Goal: Navigation & Orientation: Find specific page/section

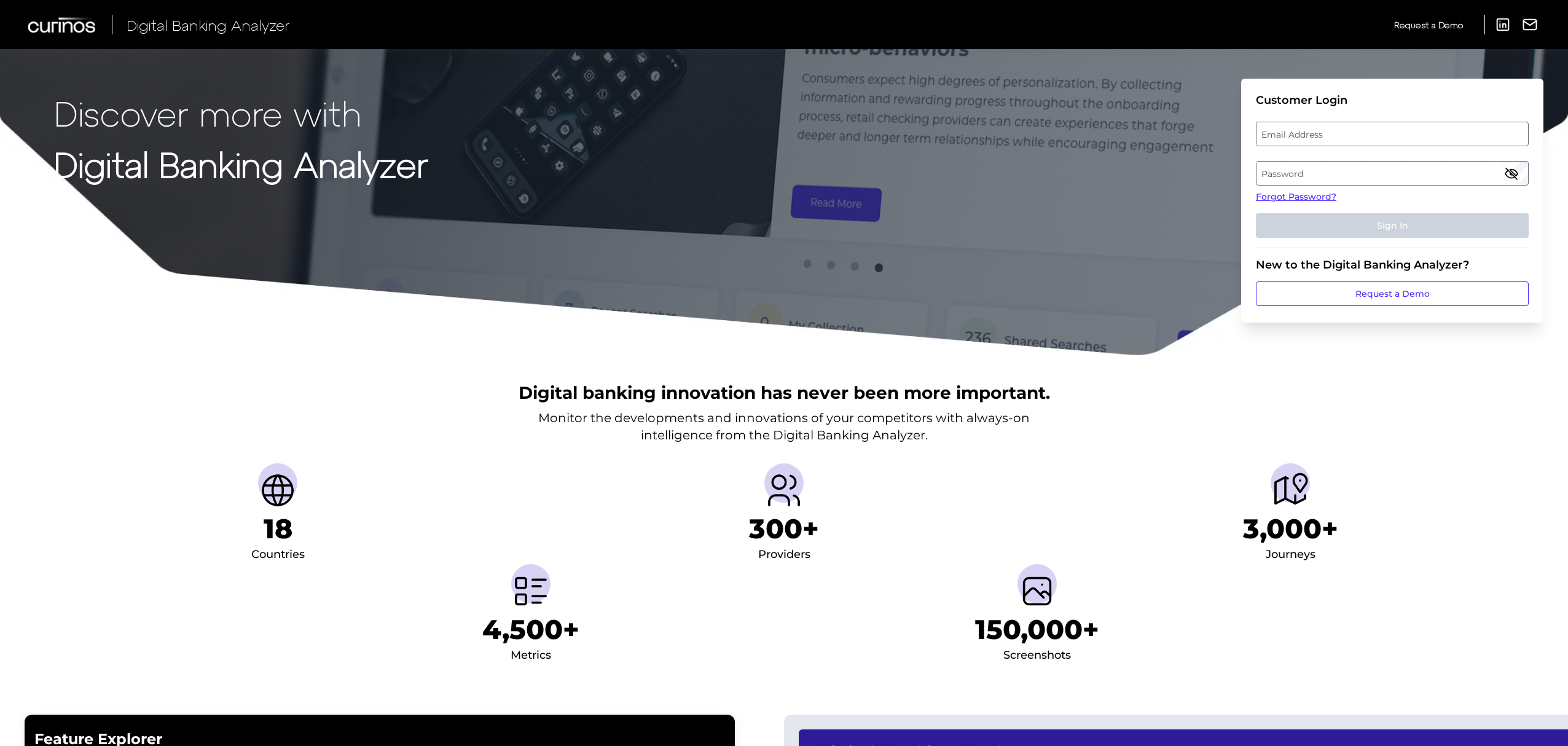
click at [1379, 131] on label "Email Address" at bounding box center [1392, 134] width 271 height 22
click at [1379, 131] on input "email" at bounding box center [1393, 134] width 273 height 25
click at [1379, 131] on input "Email Address" at bounding box center [1393, 134] width 273 height 25
type input "michael.mccaw@curinos.com"
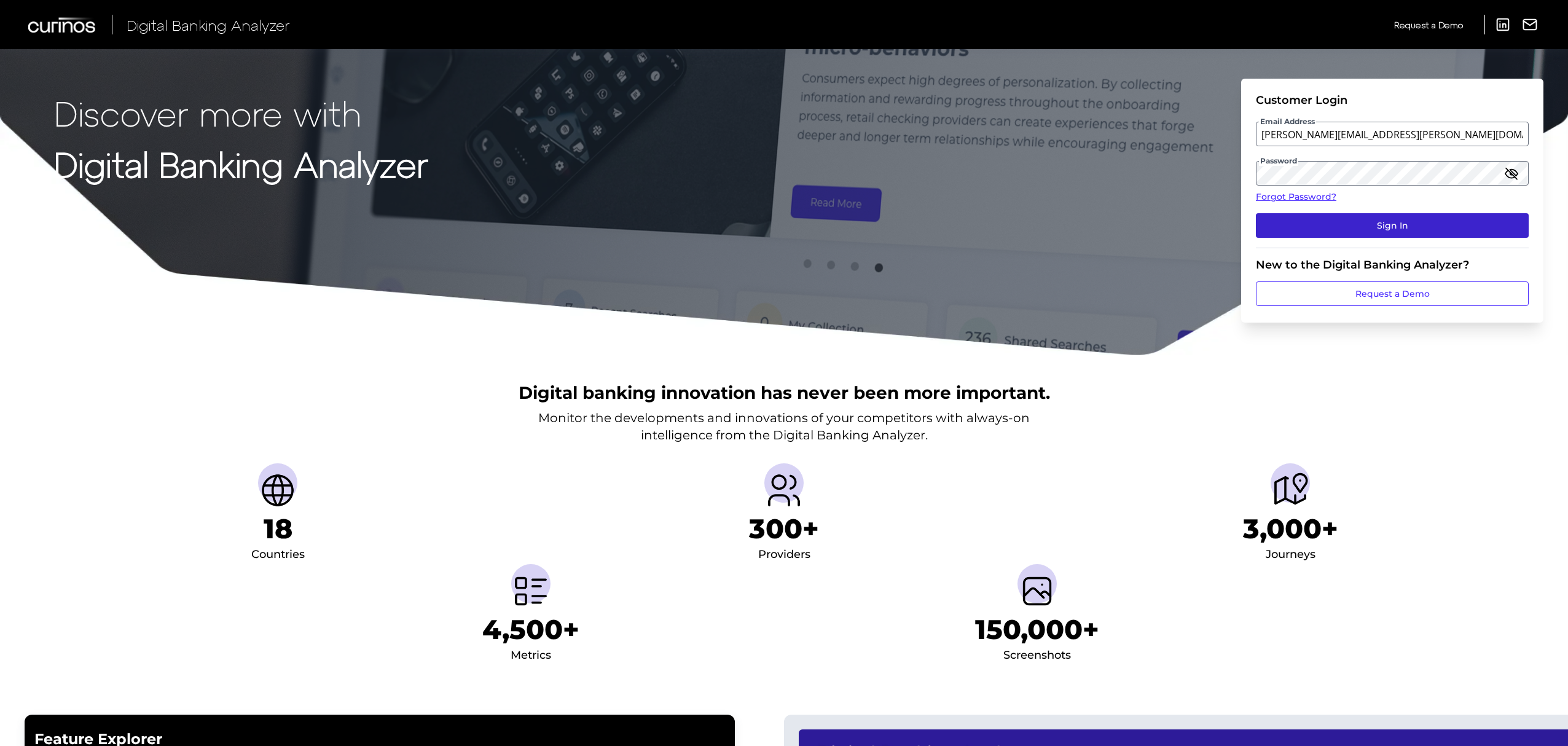
click at [1389, 228] on button "Sign In" at bounding box center [1393, 225] width 273 height 25
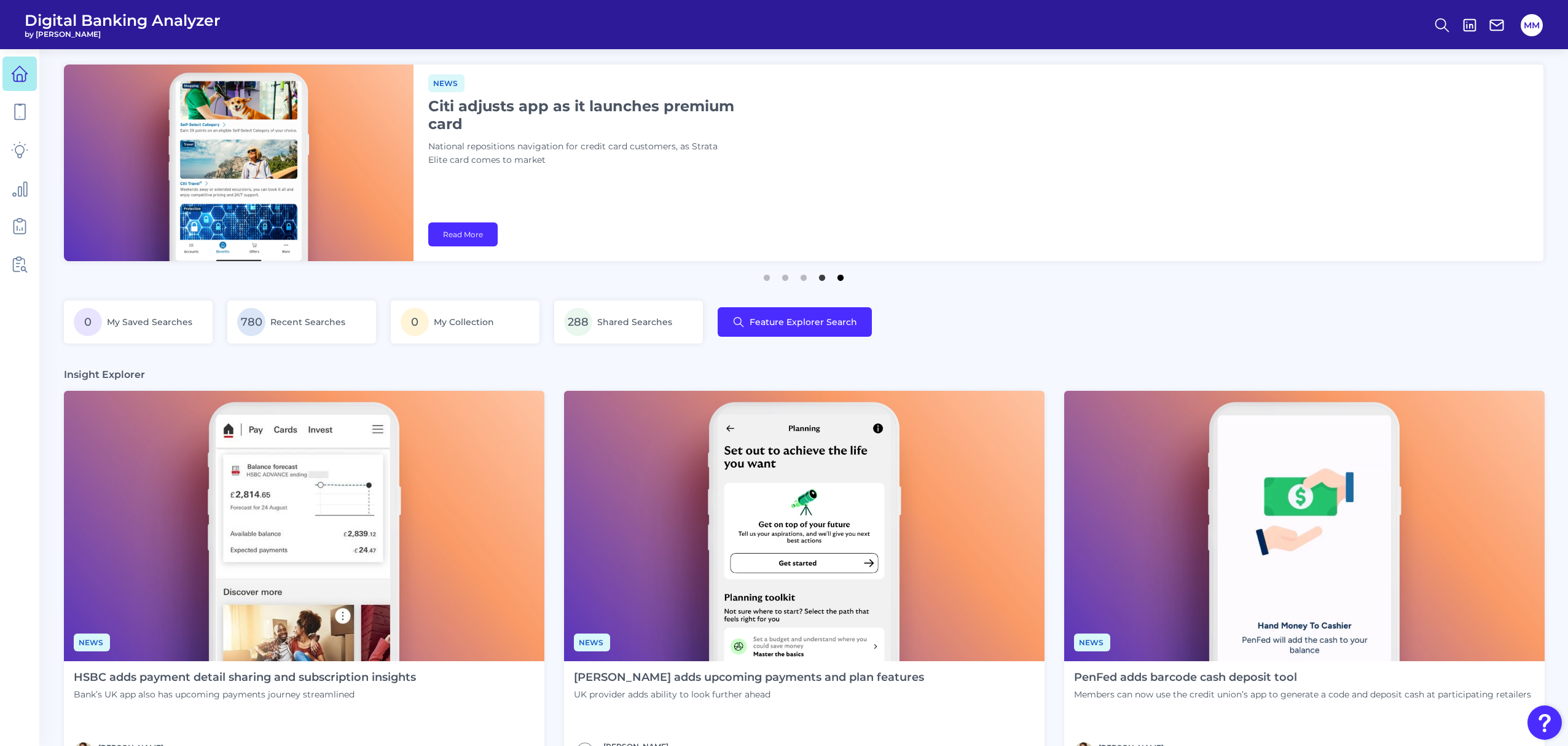
click at [846, 281] on button "5" at bounding box center [840, 274] width 12 height 12
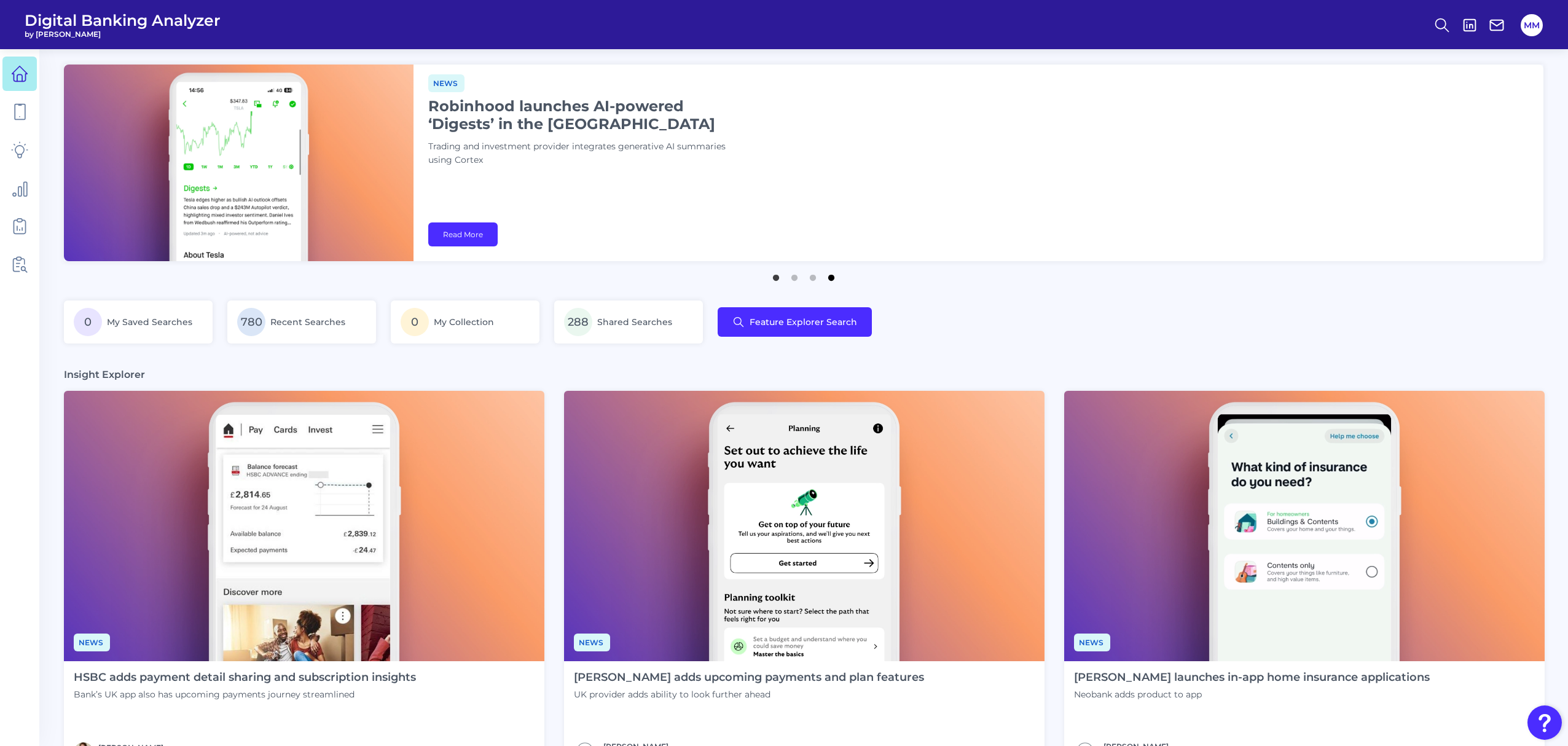
click at [831, 281] on button "4" at bounding box center [831, 274] width 12 height 12
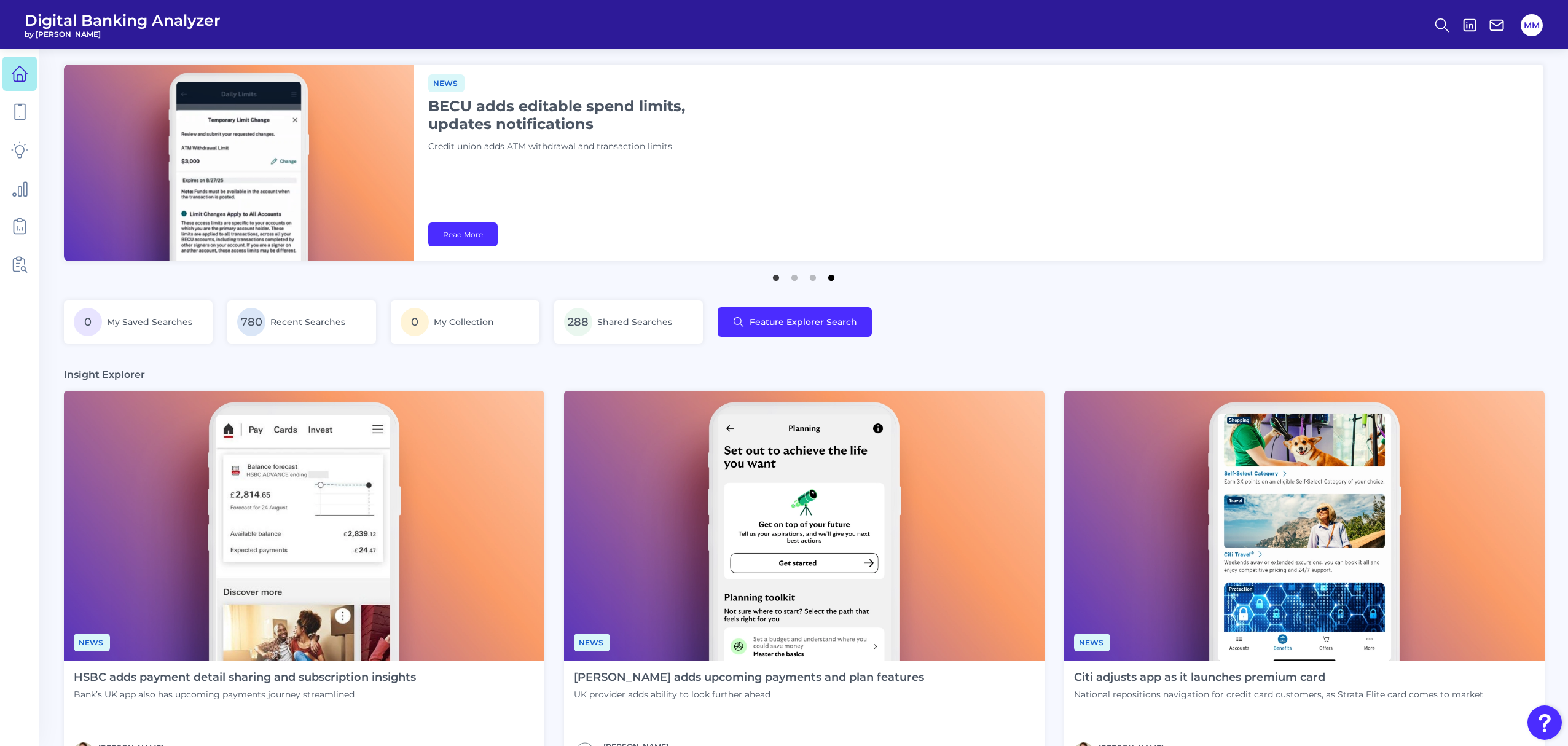
click at [834, 278] on button "4" at bounding box center [831, 274] width 12 height 12
